Goal: Transaction & Acquisition: Purchase product/service

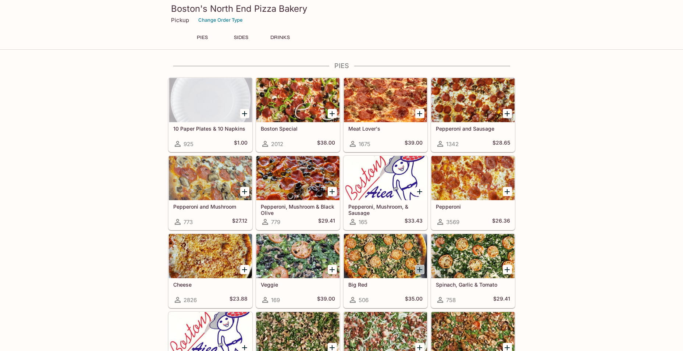
click at [419, 266] on icon "Add Big Red" at bounding box center [419, 269] width 9 height 9
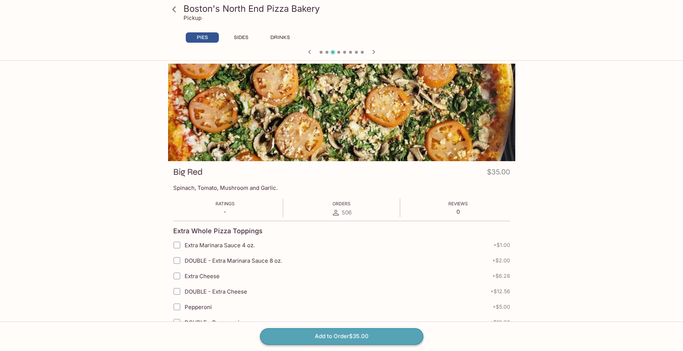
click at [384, 334] on button "Add to Order $35.00" at bounding box center [341, 336] width 163 height 16
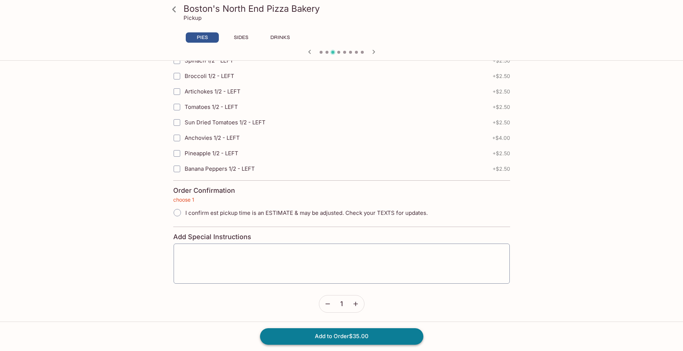
scroll to position [1601, 0]
click at [175, 211] on input "I confirm est pickup time is an ESTIMATE & may be adjusted. Check your TEXTS fo…" at bounding box center [176, 210] width 15 height 15
click at [323, 337] on button "Add to Order $35.00" at bounding box center [341, 336] width 163 height 16
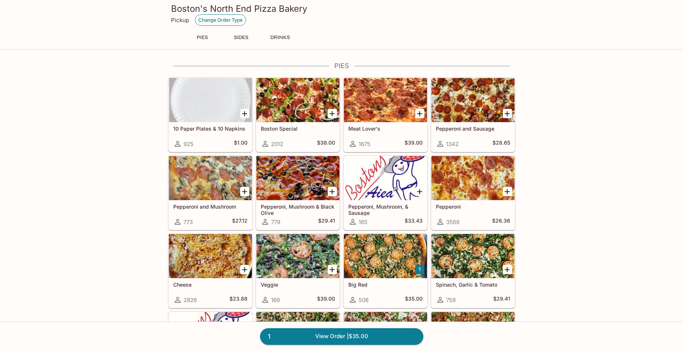
click at [229, 20] on button "Change Order Type" at bounding box center [220, 19] width 51 height 11
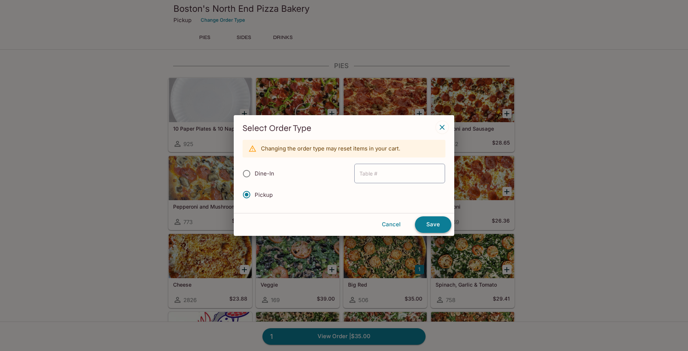
click at [443, 219] on button "Save" at bounding box center [433, 224] width 36 height 16
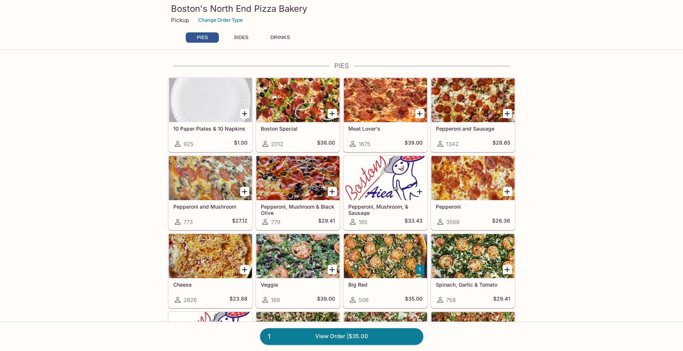
click at [505, 113] on icon "Add Pepperoni and Sausage" at bounding box center [506, 113] width 9 height 9
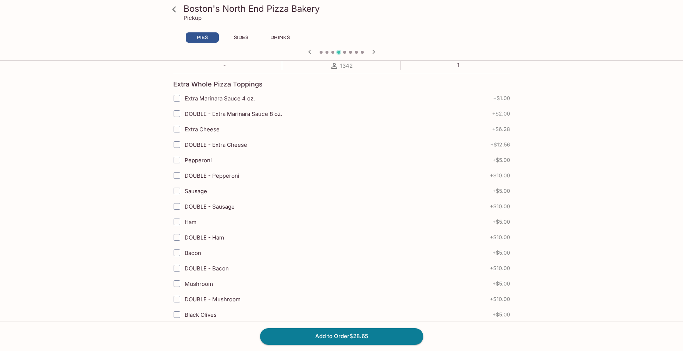
scroll to position [147, 0]
click at [375, 341] on button "Add to Order $28.65" at bounding box center [341, 336] width 163 height 16
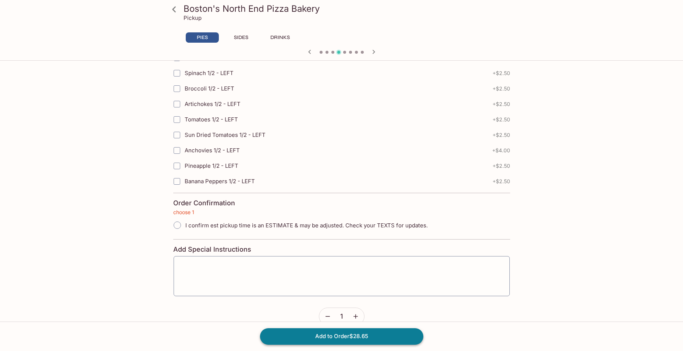
scroll to position [1601, 0]
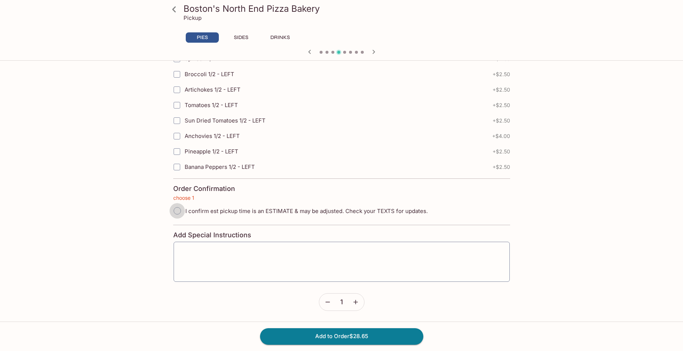
click at [182, 209] on input "I confirm est pickup time is an ESTIMATE & may be adjusted. Check your TEXTS fo…" at bounding box center [176, 210] width 15 height 15
click at [189, 208] on span "I confirm est pickup time is an ESTIMATE & may be adjusted. Check your TEXTS fo…" at bounding box center [306, 210] width 242 height 7
click at [185, 208] on input "I confirm est pickup time is an ESTIMATE & may be adjusted. Check your TEXTS fo…" at bounding box center [176, 210] width 15 height 15
radio input "true"
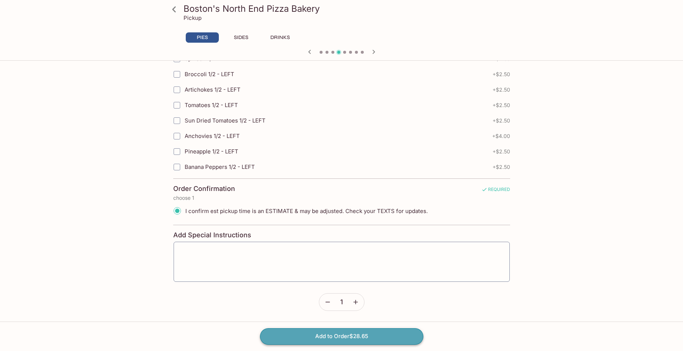
click at [317, 342] on button "Add to Order $28.65" at bounding box center [341, 336] width 163 height 16
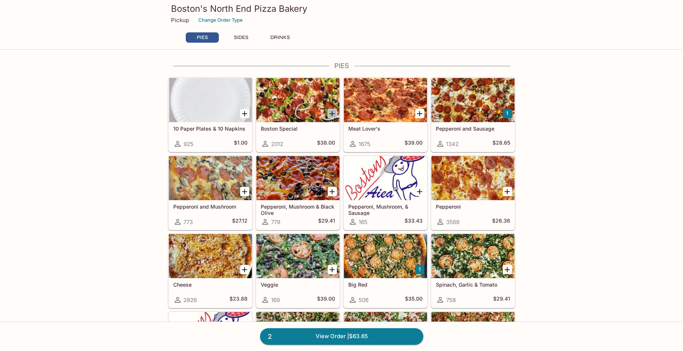
click at [329, 112] on icon "Add Boston Special" at bounding box center [331, 113] width 9 height 9
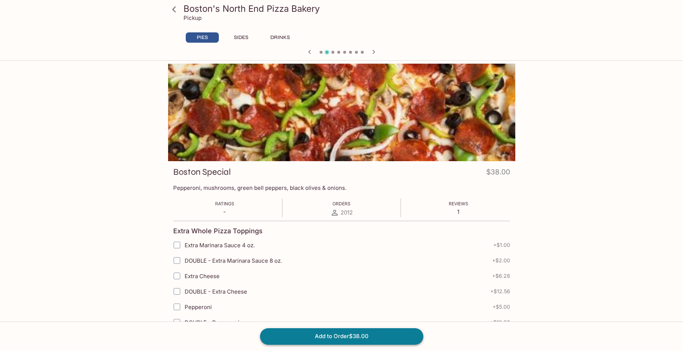
click at [374, 333] on button "Add to Order $38.00" at bounding box center [341, 336] width 163 height 16
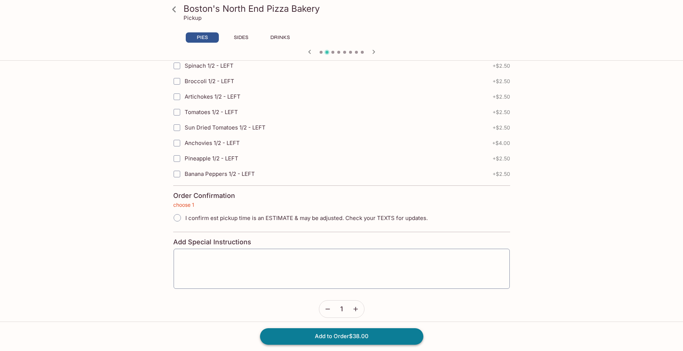
scroll to position [1601, 0]
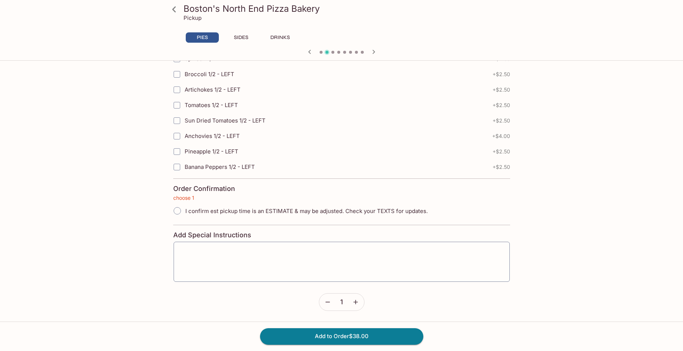
click at [172, 212] on input "I confirm est pickup time is an ESTIMATE & may be adjusted. Check your TEXTS fo…" at bounding box center [176, 210] width 15 height 15
radio input "true"
click at [310, 335] on button "Add to Order $38.00" at bounding box center [341, 336] width 163 height 16
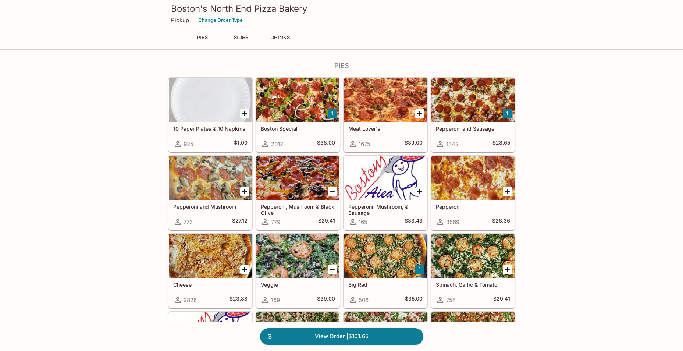
click at [288, 34] on button "DRINKS" at bounding box center [280, 37] width 33 height 10
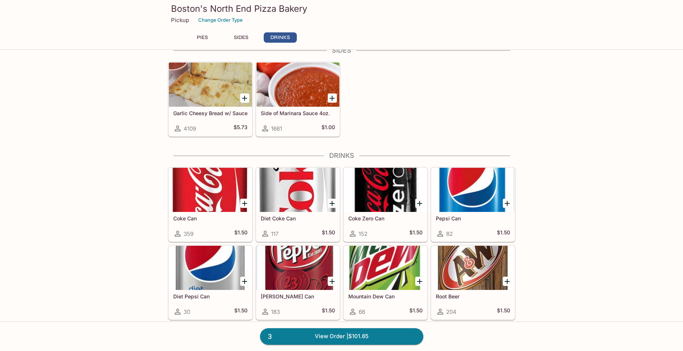
scroll to position [516, 0]
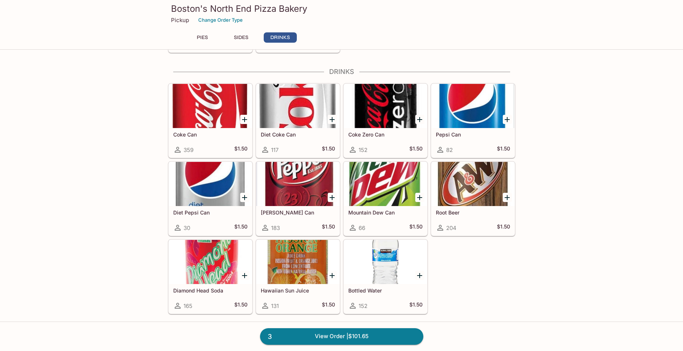
click at [241, 118] on icon "Add Coke Can" at bounding box center [244, 119] width 9 height 9
click at [241, 118] on button "1" at bounding box center [244, 119] width 9 height 9
click at [241, 118] on button "2" at bounding box center [244, 119] width 9 height 9
click at [420, 118] on icon "Add Coke Zero Can" at bounding box center [419, 119] width 9 height 9
click at [419, 119] on button "1" at bounding box center [419, 119] width 9 height 9
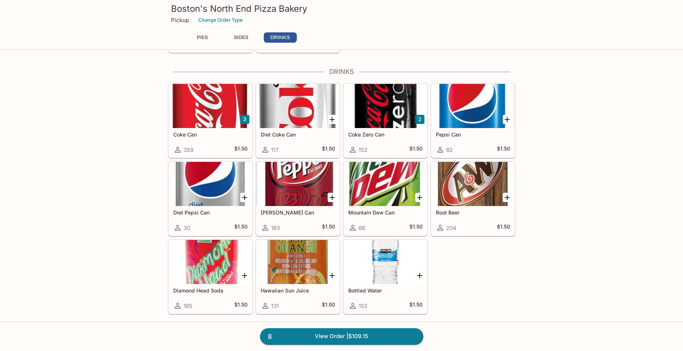
click at [247, 276] on icon "Add Diamond Head Soda" at bounding box center [244, 275] width 9 height 9
click at [247, 276] on button "1" at bounding box center [244, 275] width 9 height 9
click at [247, 276] on button "2" at bounding box center [244, 275] width 9 height 9
click at [333, 274] on icon "Add Hawaiian Sun Juice" at bounding box center [331, 275] width 9 height 9
click at [333, 275] on button "1" at bounding box center [331, 275] width 9 height 9
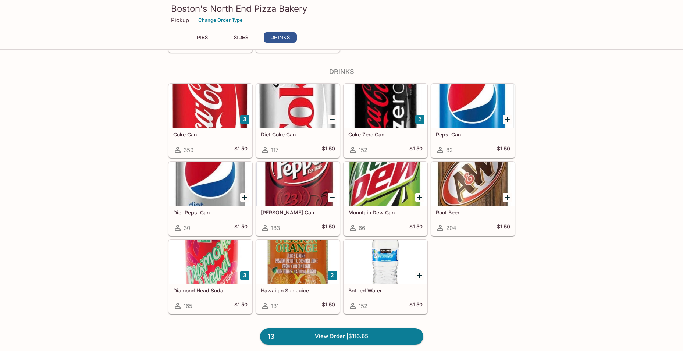
click at [333, 275] on button "2" at bounding box center [331, 275] width 9 height 9
click at [420, 117] on button "2" at bounding box center [419, 119] width 9 height 9
click at [337, 335] on link "15 View Order | $119.65" at bounding box center [341, 336] width 163 height 16
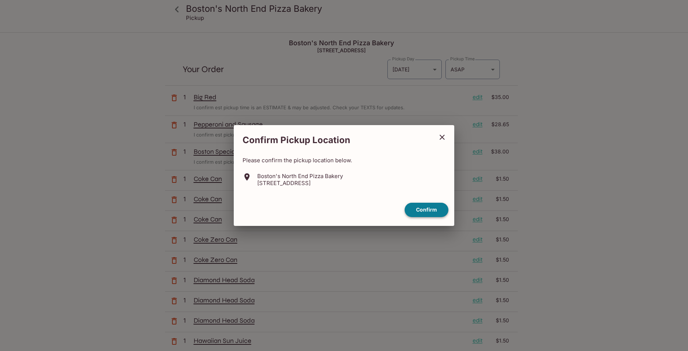
click at [429, 206] on button "Confirm" at bounding box center [427, 210] width 44 height 14
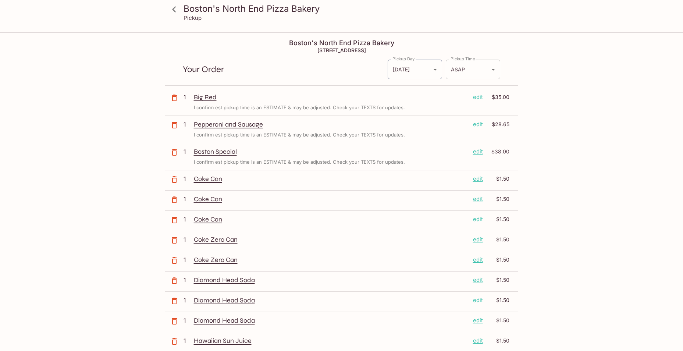
click at [488, 66] on body "Boston's North End Pizza Bakery Pickup Boston's North End Pizza Bakery [STREET_…" at bounding box center [341, 208] width 683 height 351
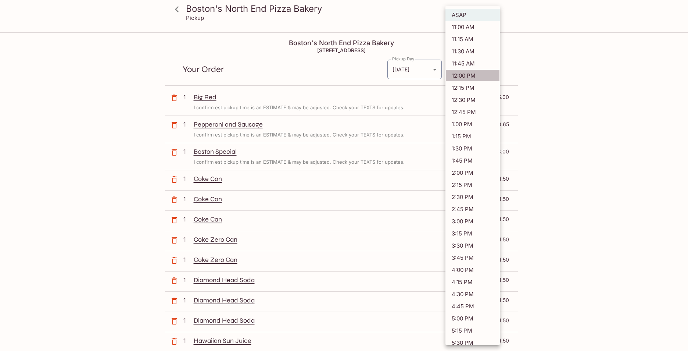
click at [474, 73] on li "12:00 PM" at bounding box center [472, 75] width 54 height 12
type input "[DATE]T22:00:27.623571Z"
